Goal: Transaction & Acquisition: Book appointment/travel/reservation

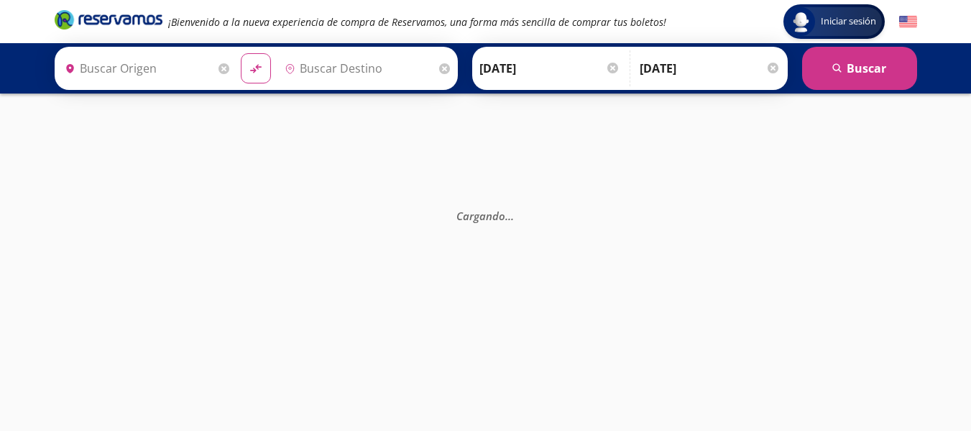
type input "Central Autobuses Capu, [GEOGRAPHIC_DATA]"
type input "Santiago de Querétaro, [GEOGRAPHIC_DATA]"
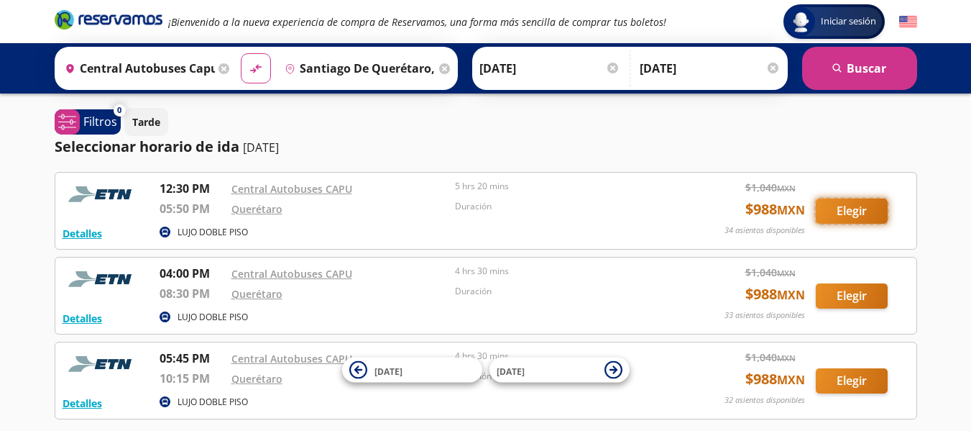
click at [861, 205] on button "Elegir" at bounding box center [852, 210] width 72 height 25
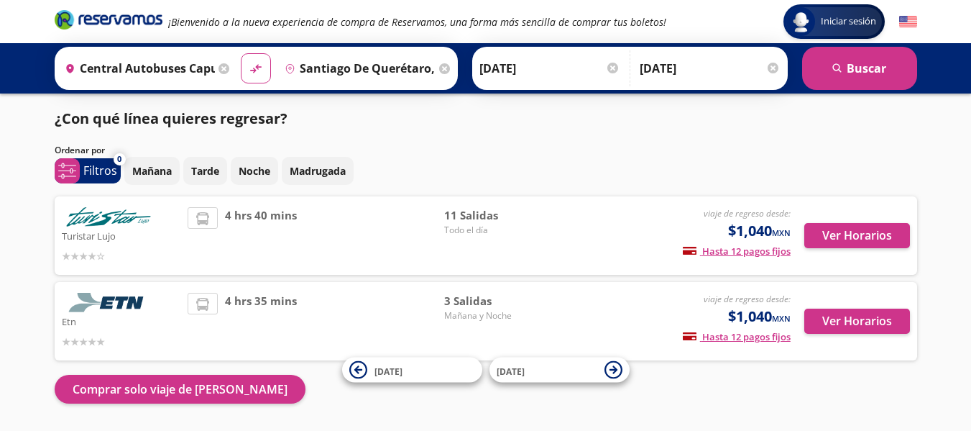
scroll to position [29, 0]
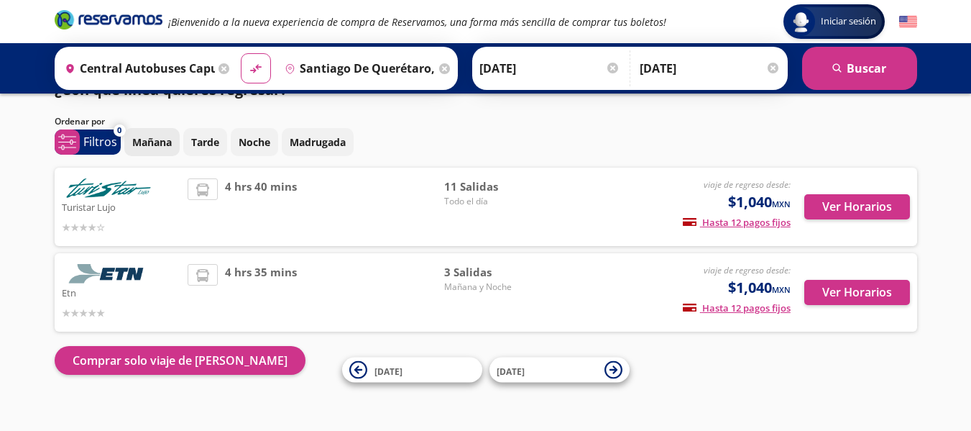
click at [144, 137] on p "Mañana" at bounding box center [152, 141] width 40 height 15
click at [169, 127] on div "Ordenar por" at bounding box center [486, 121] width 863 height 13
click at [173, 121] on div "Ordenar por" at bounding box center [486, 121] width 863 height 13
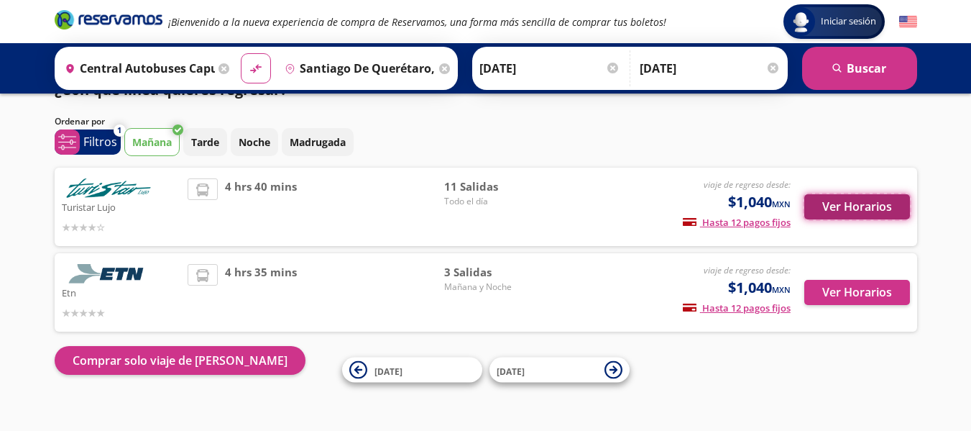
click at [851, 206] on button "Ver Horarios" at bounding box center [857, 206] width 106 height 25
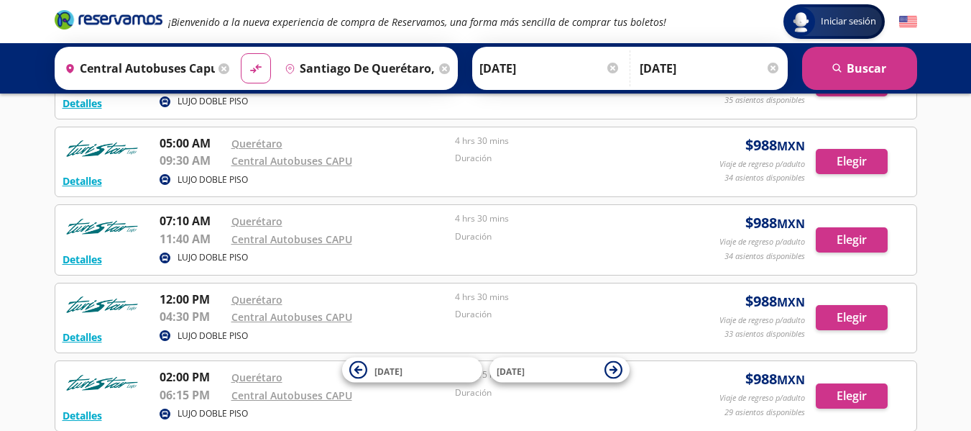
scroll to position [374, 0]
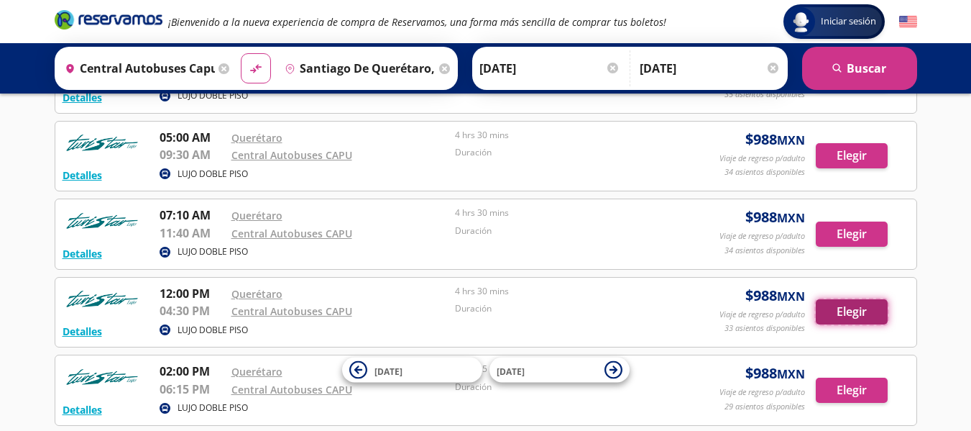
click at [854, 311] on button "Elegir" at bounding box center [852, 311] width 72 height 25
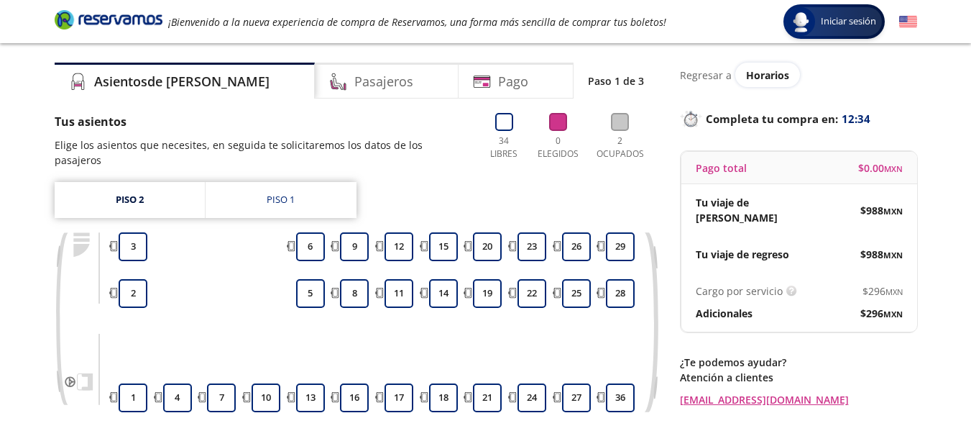
scroll to position [58, 0]
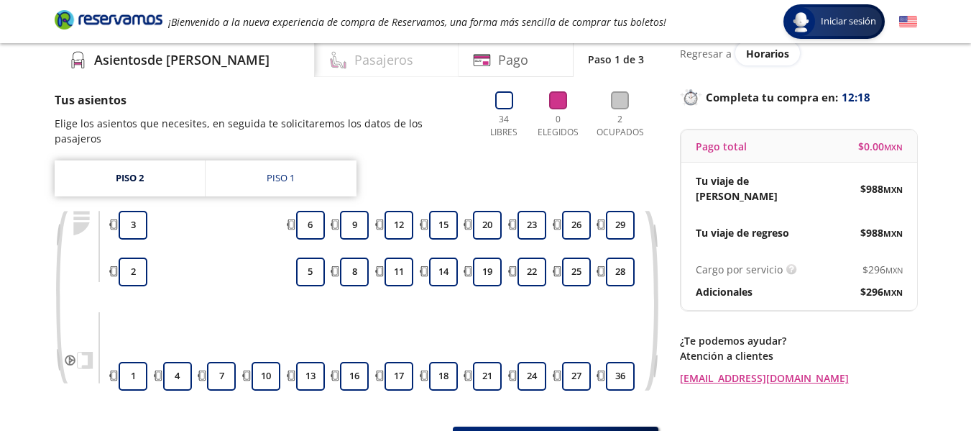
click at [354, 52] on h4 "Pasajeros" at bounding box center [383, 59] width 59 height 19
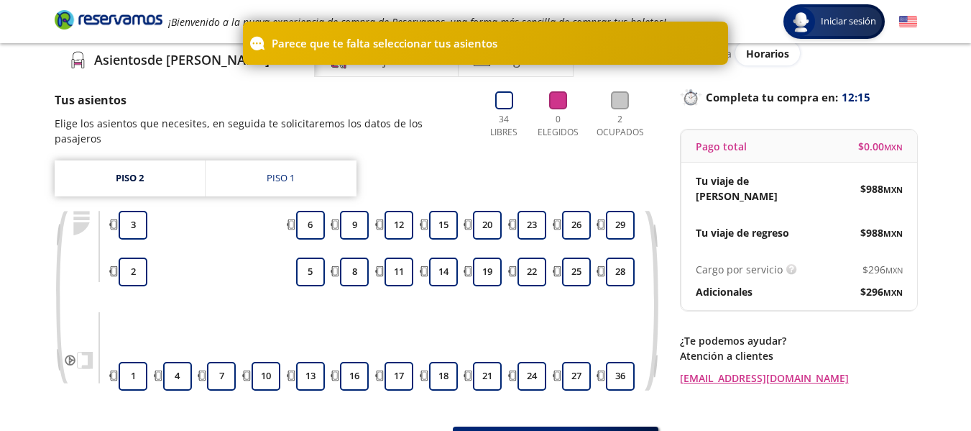
click at [370, 39] on p "Parece que te falta seleccionar tus asientos" at bounding box center [385, 43] width 226 height 17
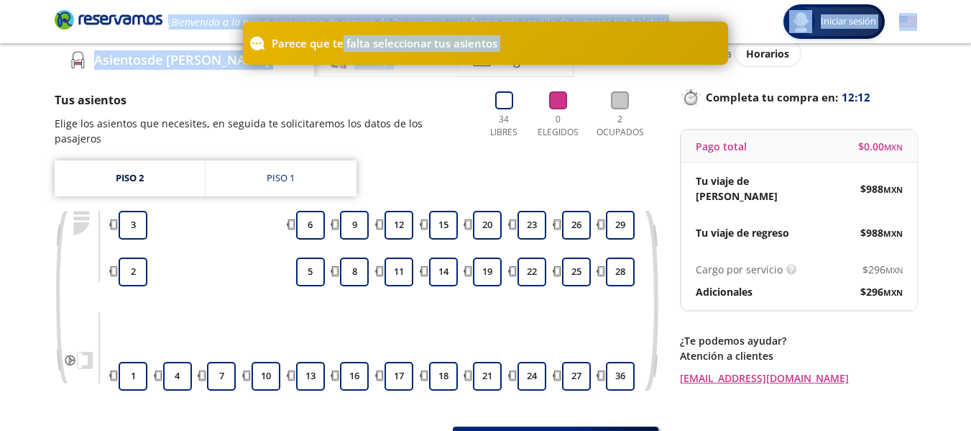
drag, startPoint x: 341, startPoint y: 55, endPoint x: 339, endPoint y: 65, distance: 9.5
click at [339, 65] on div "Parece que te falta seleccionar tus asientos Group 9 Created with Sketch. Elige…" at bounding box center [485, 248] width 971 height 613
click at [354, 65] on h4 "Pasajeros" at bounding box center [383, 59] width 59 height 19
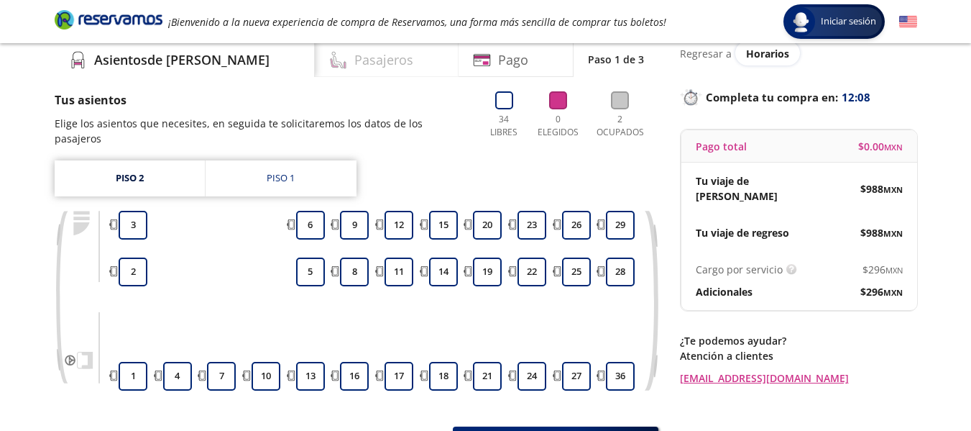
click at [365, 57] on div "Pasajeros" at bounding box center [387, 59] width 144 height 36
click at [288, 171] on div "Piso 1" at bounding box center [281, 178] width 28 height 14
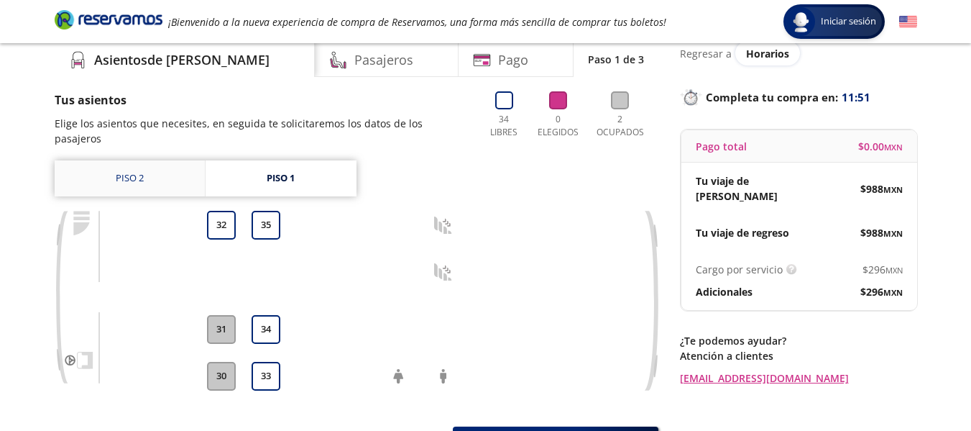
click at [108, 160] on link "Piso 2" at bounding box center [130, 178] width 150 height 36
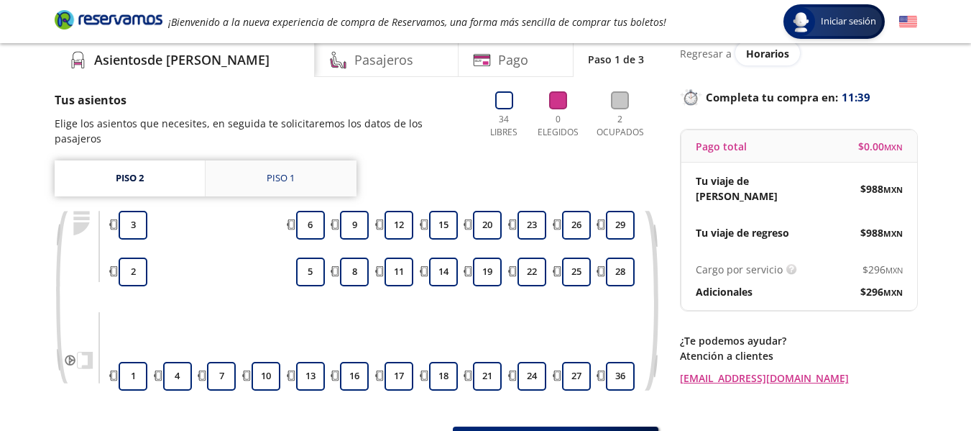
click at [252, 160] on link "Piso 1" at bounding box center [281, 178] width 151 height 36
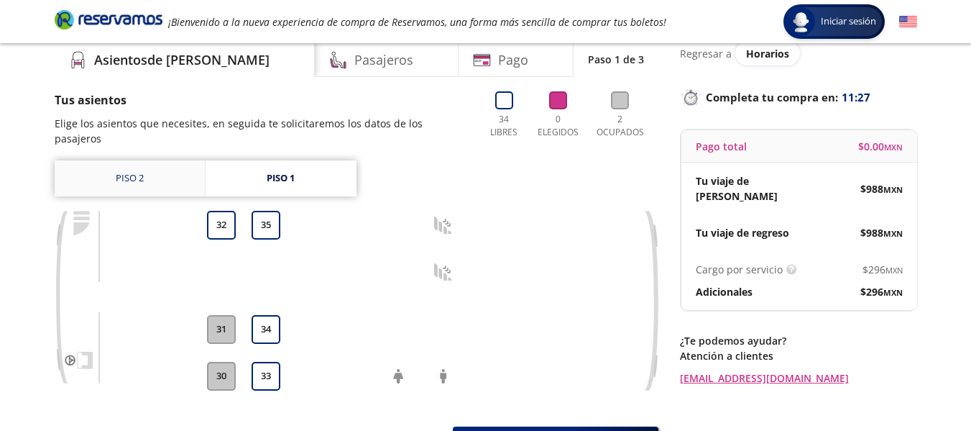
click at [159, 160] on link "Piso 2" at bounding box center [130, 178] width 150 height 36
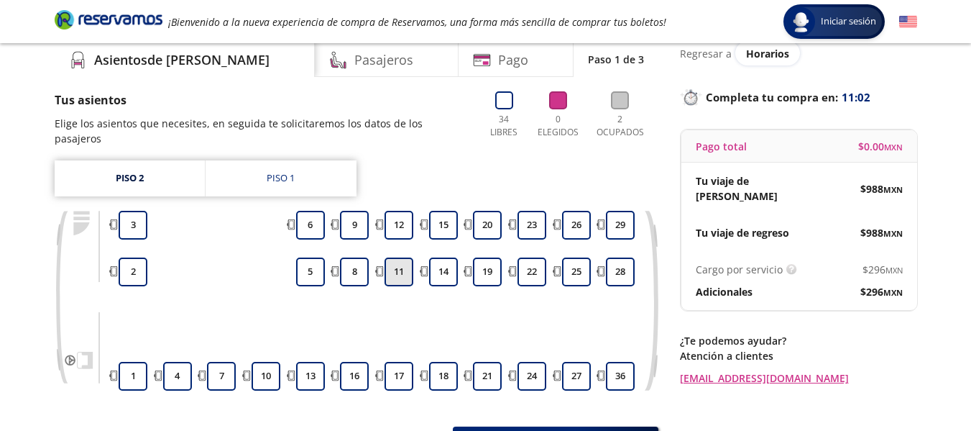
click at [389, 259] on button "11" at bounding box center [399, 271] width 29 height 29
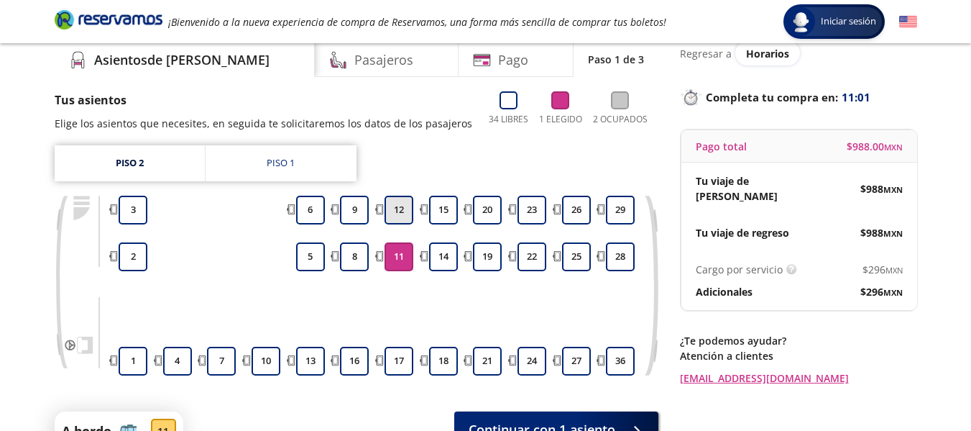
click at [394, 202] on button "12" at bounding box center [399, 210] width 29 height 29
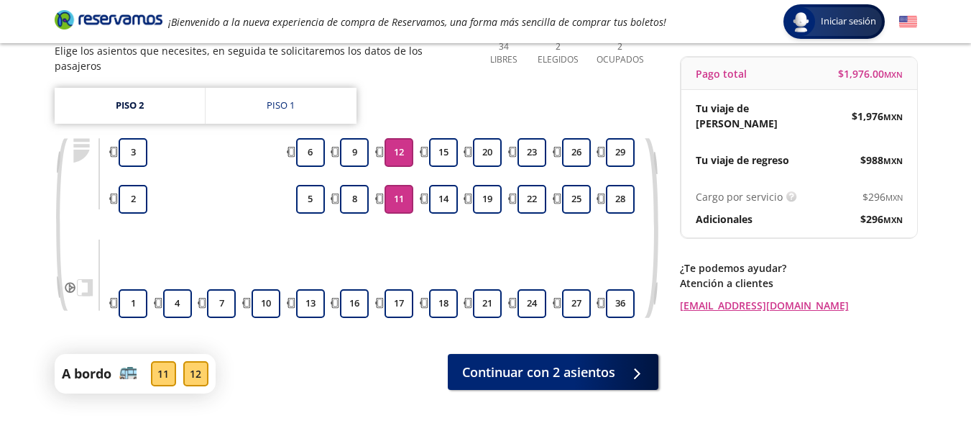
scroll to position [144, 0]
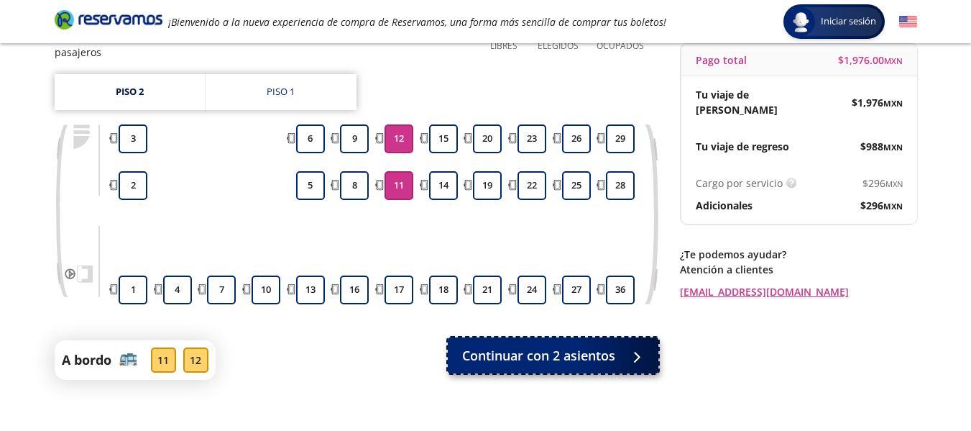
click at [575, 346] on span "Continuar con 2 asientos" at bounding box center [538, 355] width 153 height 19
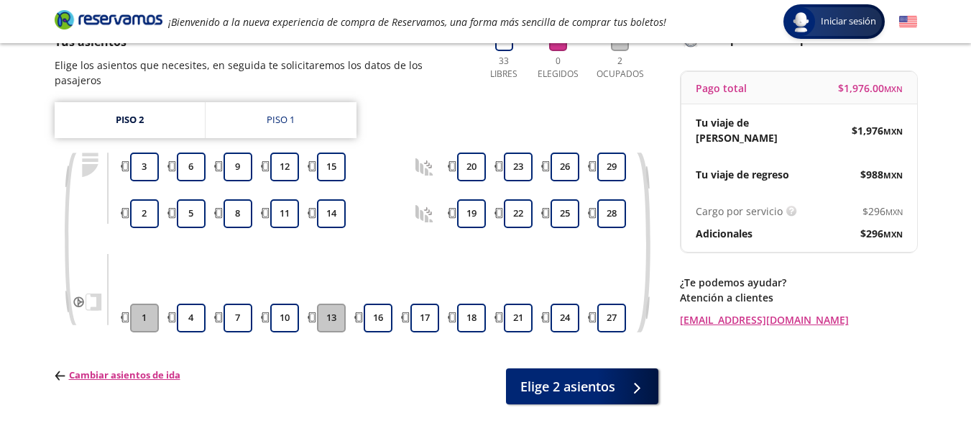
scroll to position [144, 0]
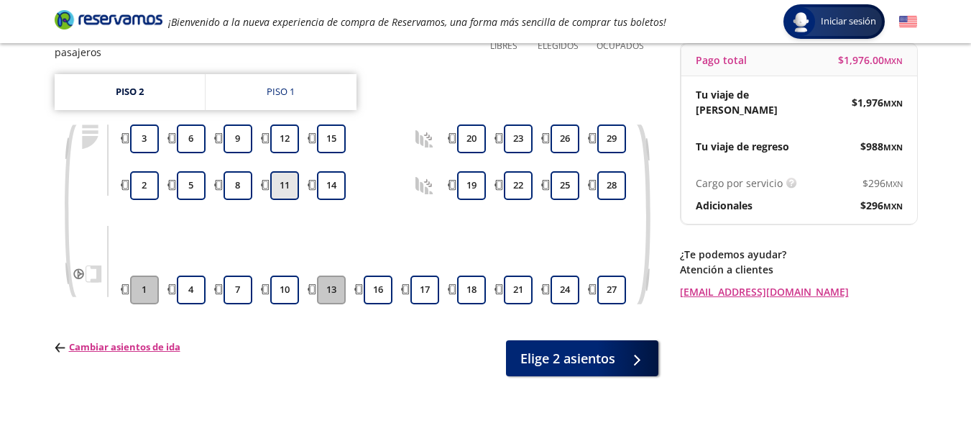
click at [279, 171] on button "11" at bounding box center [284, 185] width 29 height 29
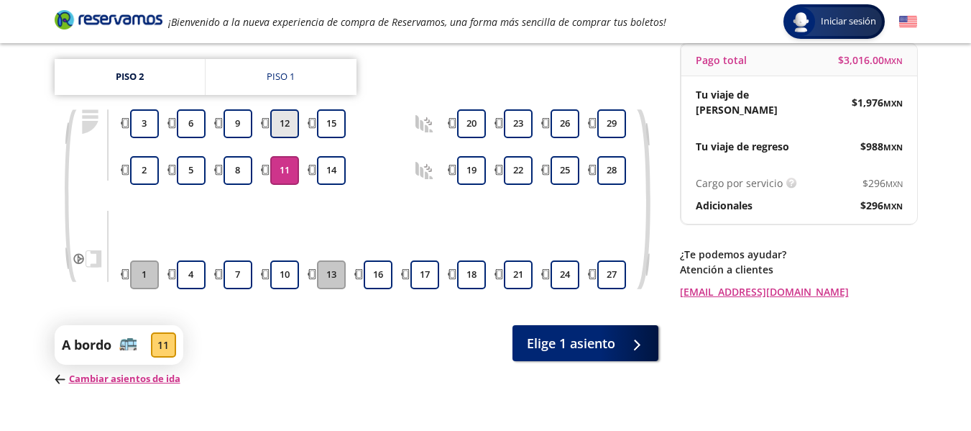
click at [281, 119] on button "12" at bounding box center [284, 123] width 29 height 29
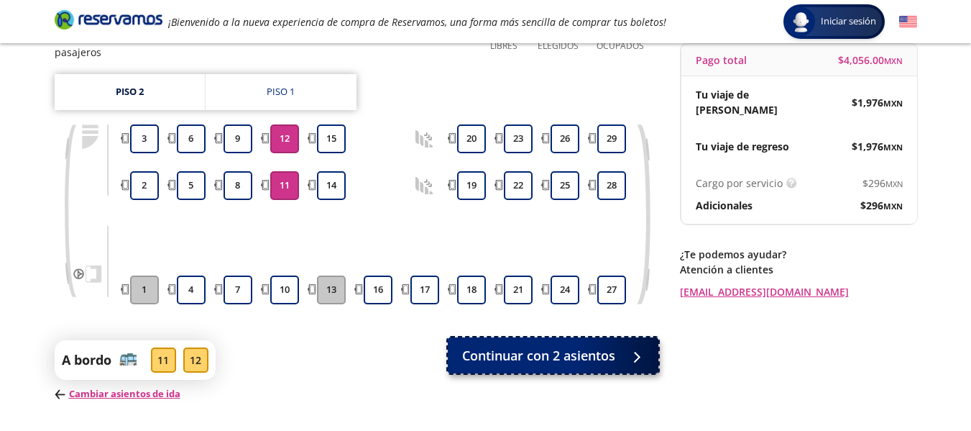
click at [529, 346] on span "Continuar con 2 asientos" at bounding box center [538, 355] width 153 height 19
